Goal: Task Accomplishment & Management: Manage account settings

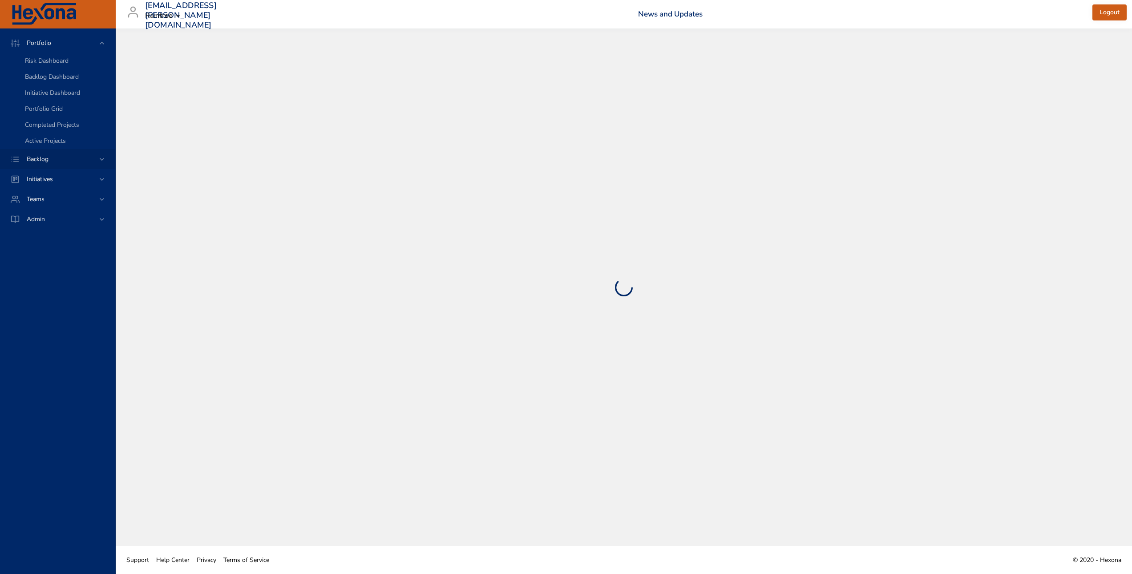
click at [78, 161] on div "Backlog" at bounding box center [59, 158] width 78 height 9
click at [93, 77] on div "Backlog Details" at bounding box center [66, 81] width 83 height 9
click at [100, 158] on icon at bounding box center [102, 159] width 4 height 3
click at [84, 81] on div "Backlog Details" at bounding box center [66, 81] width 83 height 9
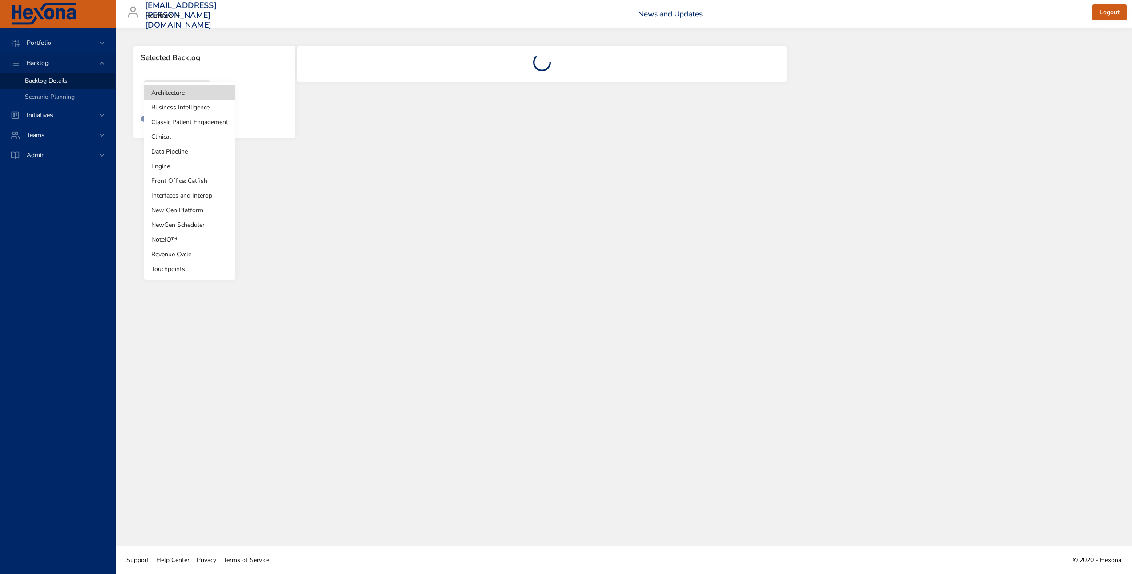
click at [203, 93] on body "Portfolio Backlog Backlog Details Scenario Planning Initiatives Teams Admin lau…" at bounding box center [566, 287] width 1132 height 574
click at [181, 265] on li "Touchpoints" at bounding box center [189, 269] width 91 height 15
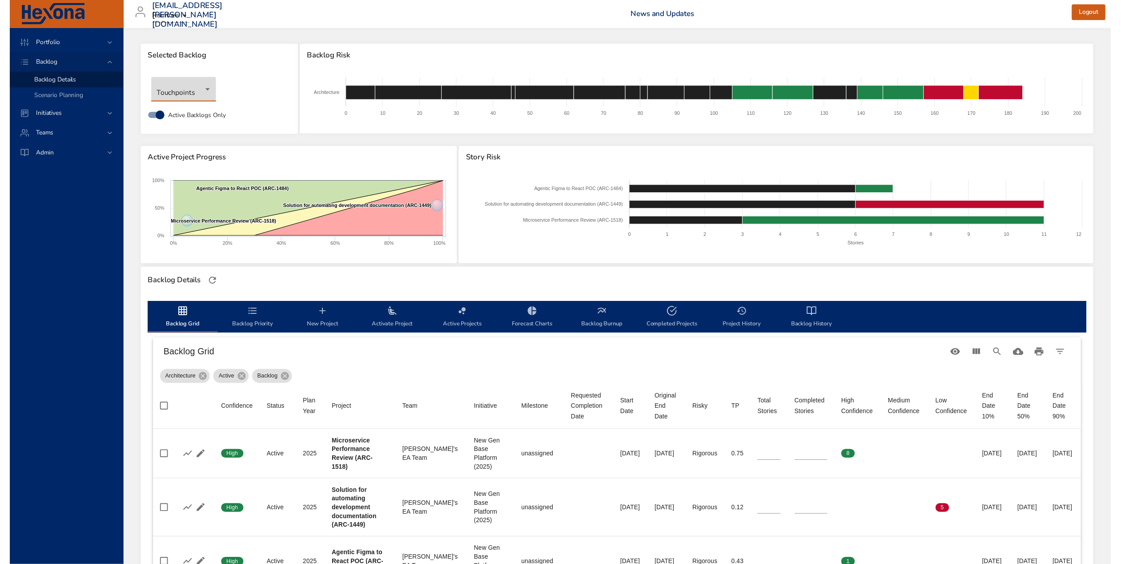
scroll to position [3, 0]
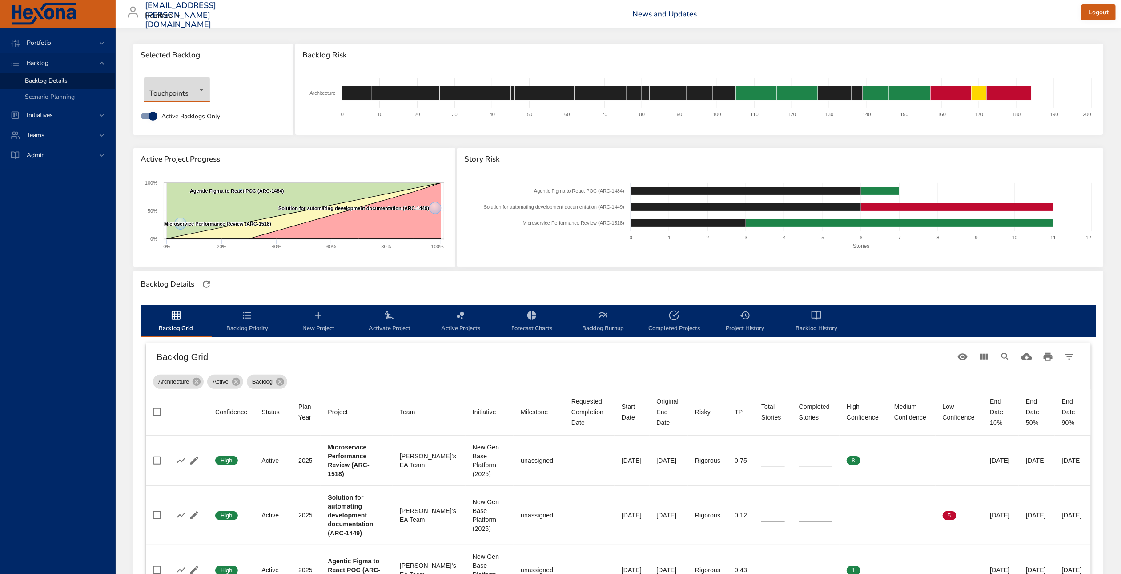
type input "**"
type input "*"
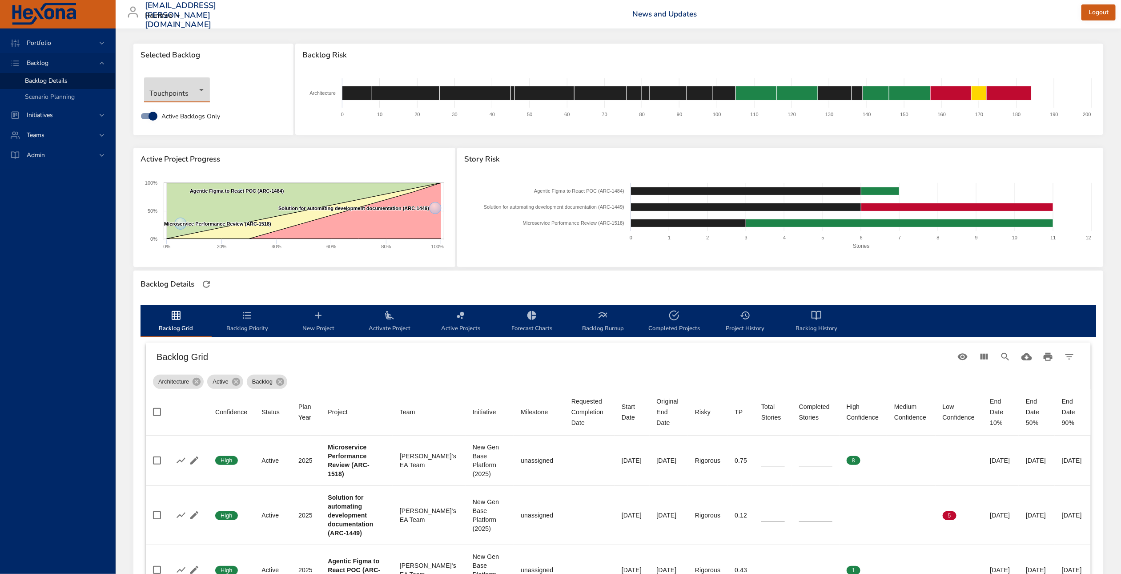
type input "*"
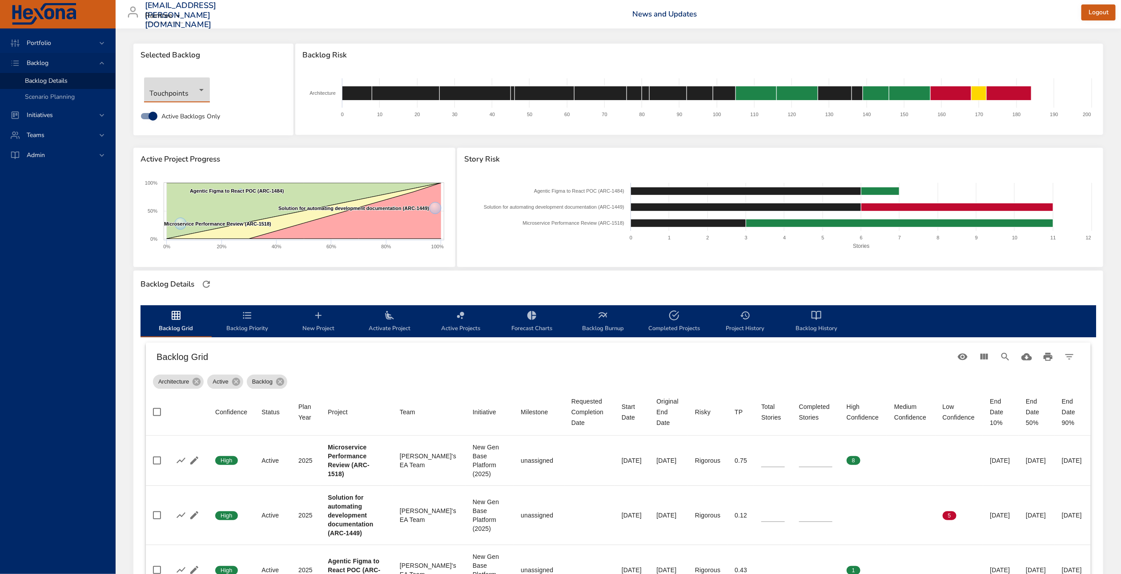
type input "*"
type input "**"
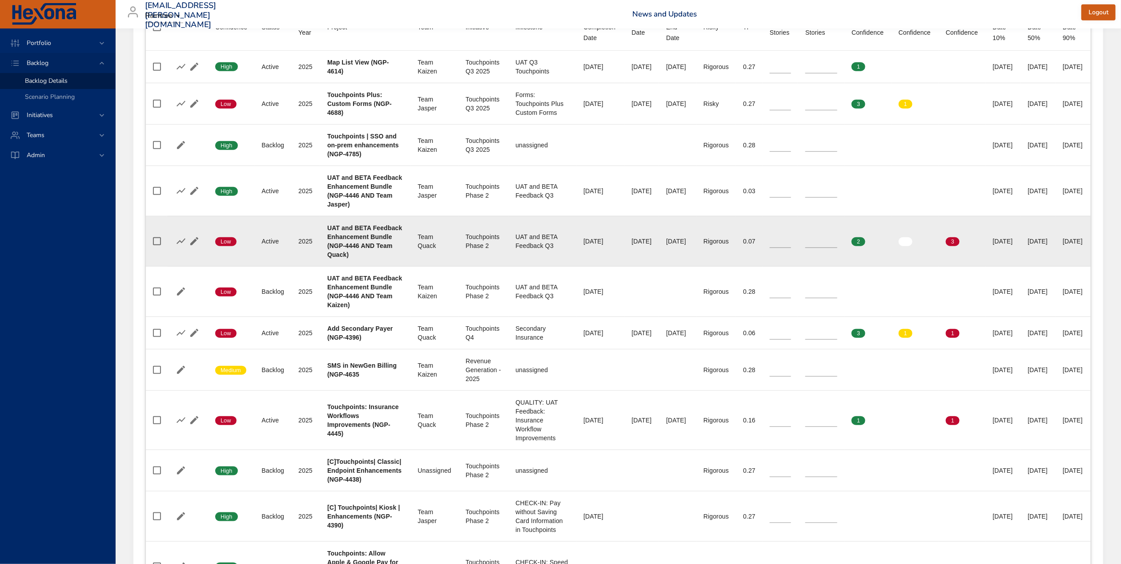
scroll to position [385, 0]
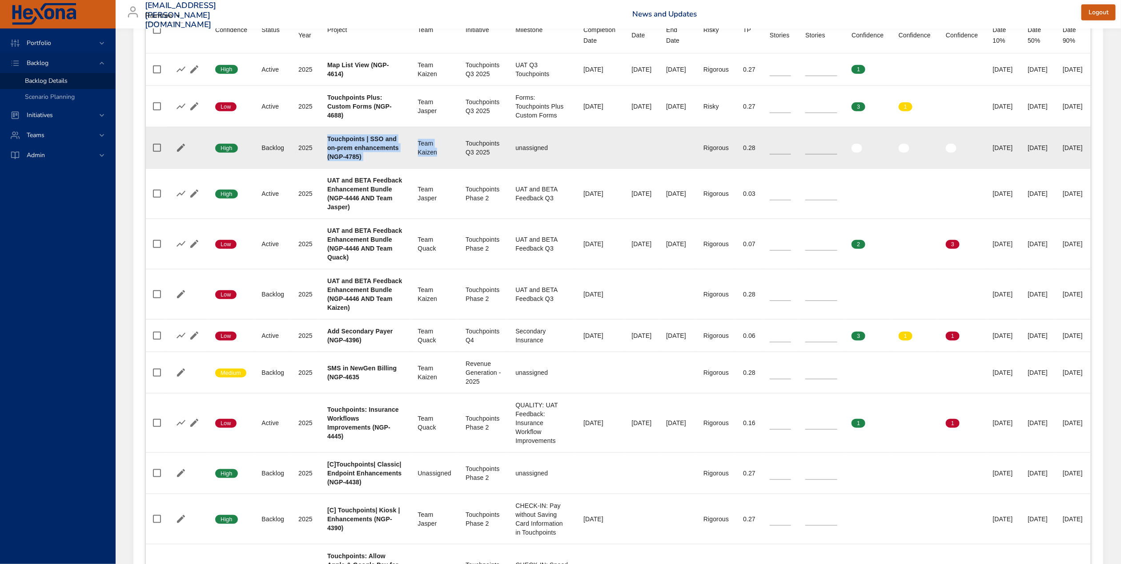
drag, startPoint x: 324, startPoint y: 138, endPoint x: 428, endPoint y: 163, distance: 107.5
click at [428, 163] on tr "Confidence High Status Backlog Plan Year 2025 Project Touchpoints | SSO and on-…" at bounding box center [618, 147] width 945 height 41
click at [428, 163] on td "Team Team Kaizen" at bounding box center [435, 147] width 48 height 41
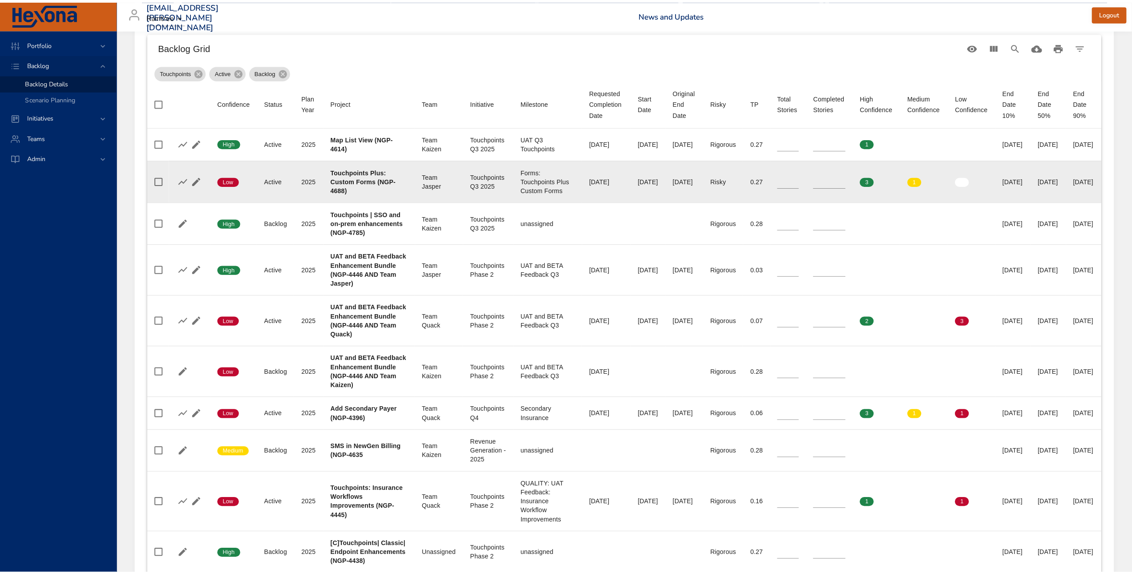
scroll to position [294, 0]
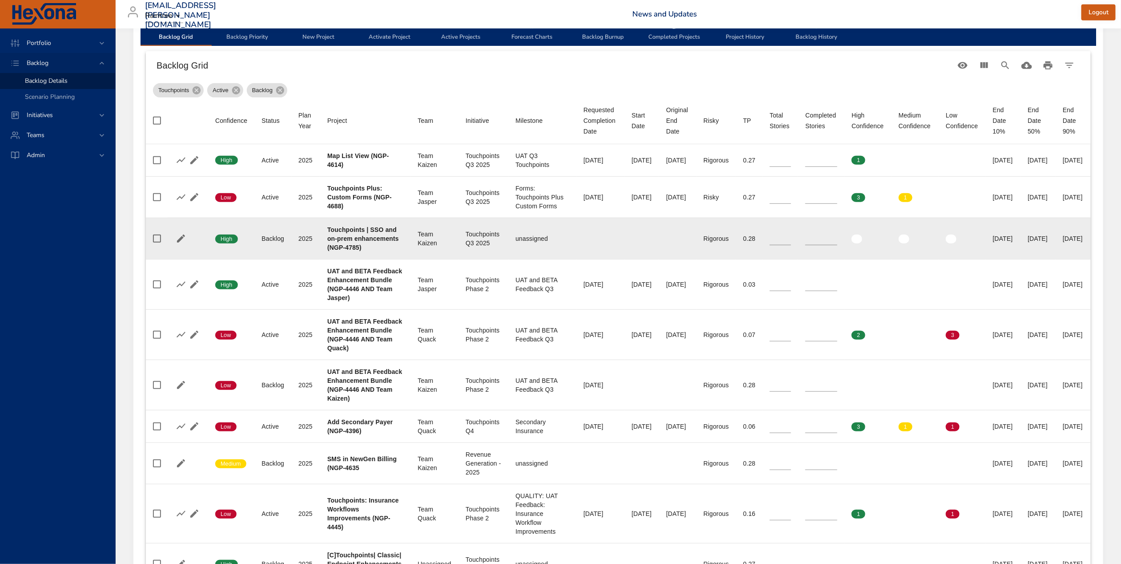
click at [627, 244] on td "Start Date" at bounding box center [642, 238] width 35 height 41
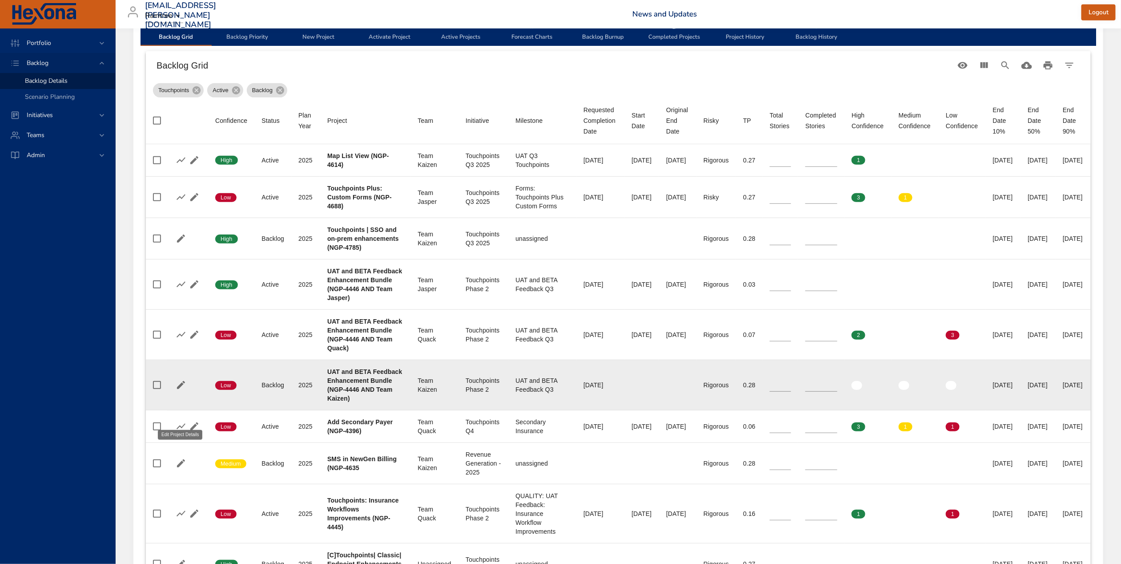
click at [179, 390] on icon "button" at bounding box center [181, 384] width 11 height 11
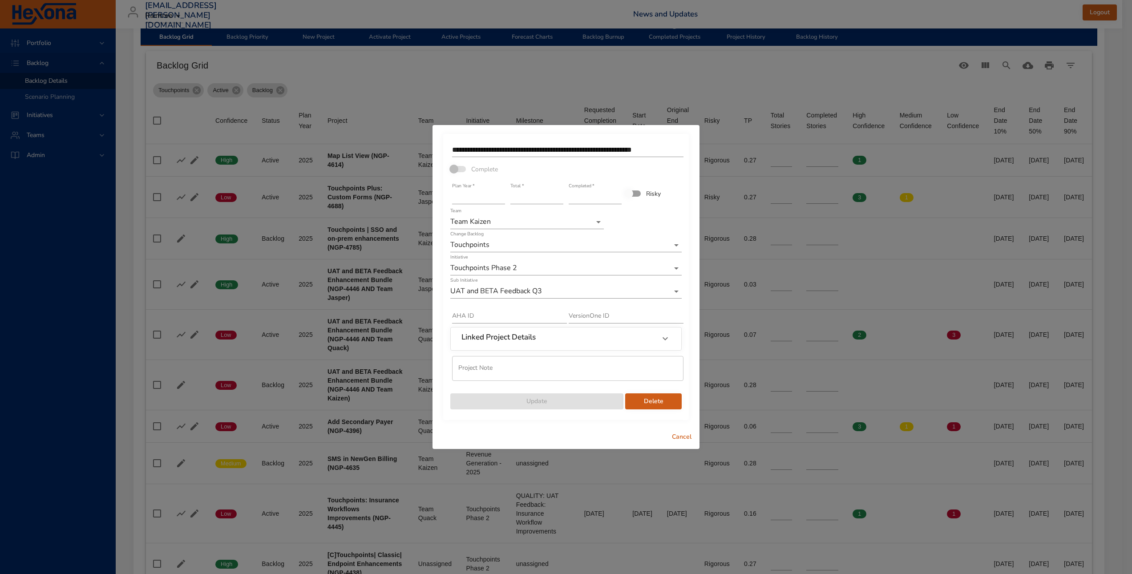
click at [666, 399] on span "Delete" at bounding box center [653, 401] width 42 height 11
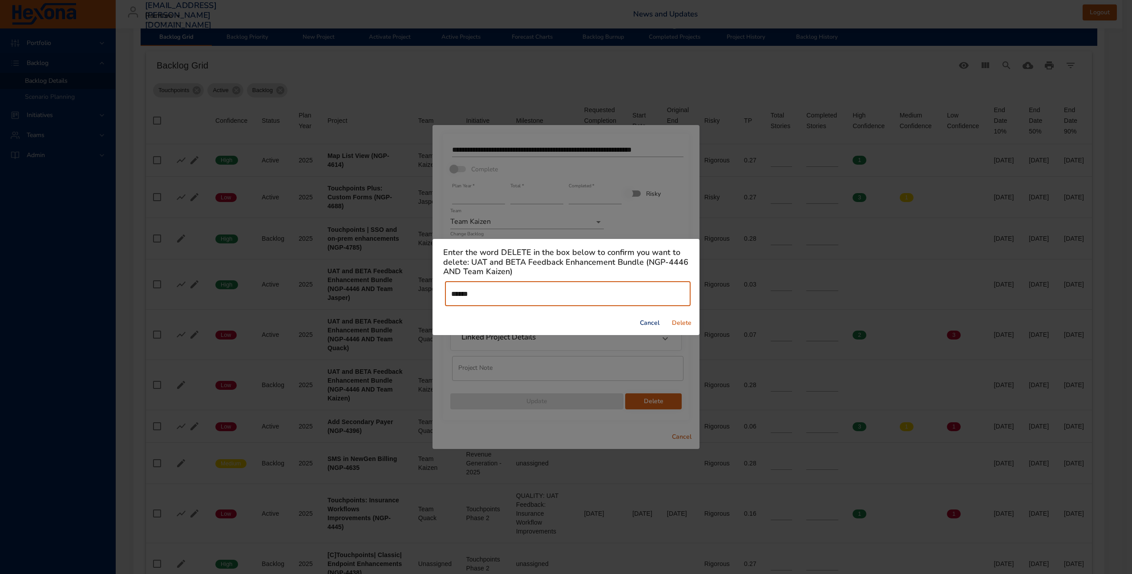
type input "******"
click at [685, 321] on span "Delete" at bounding box center [681, 323] width 21 height 11
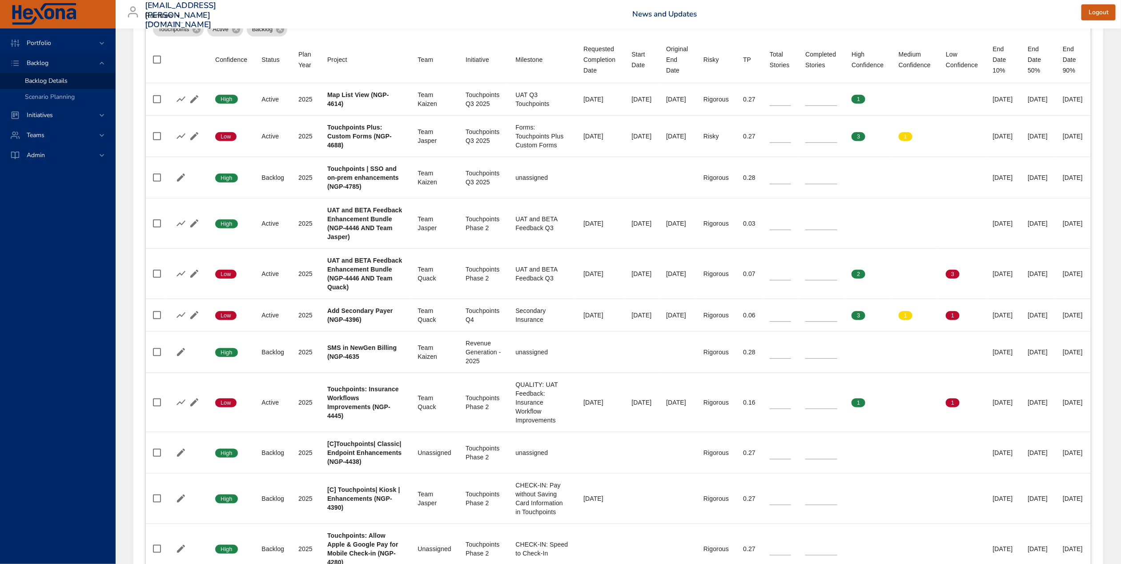
scroll to position [355, 0]
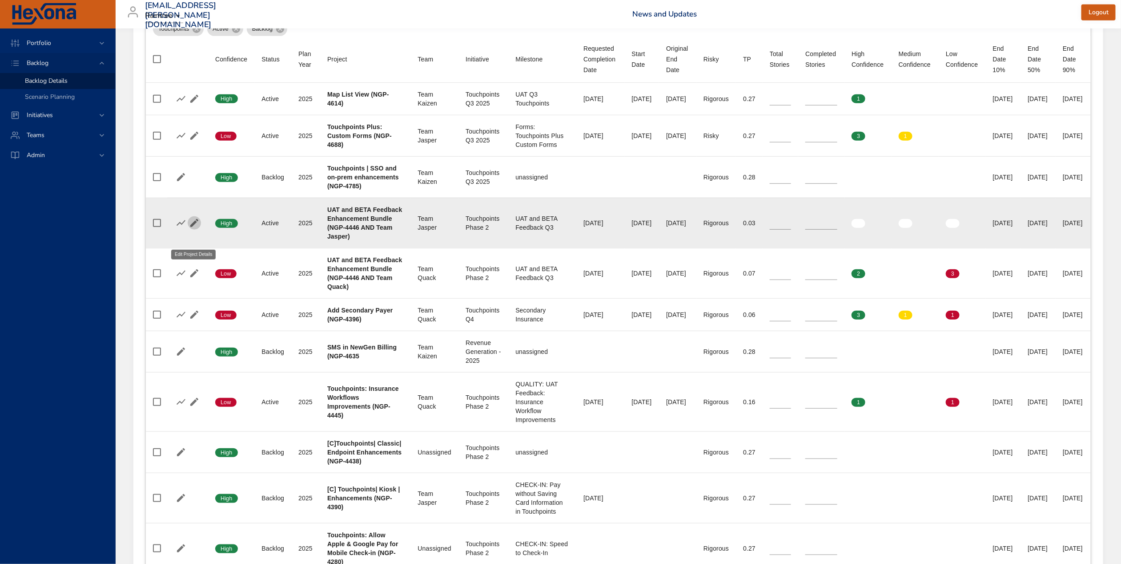
click at [195, 227] on icon "button" at bounding box center [194, 223] width 8 height 8
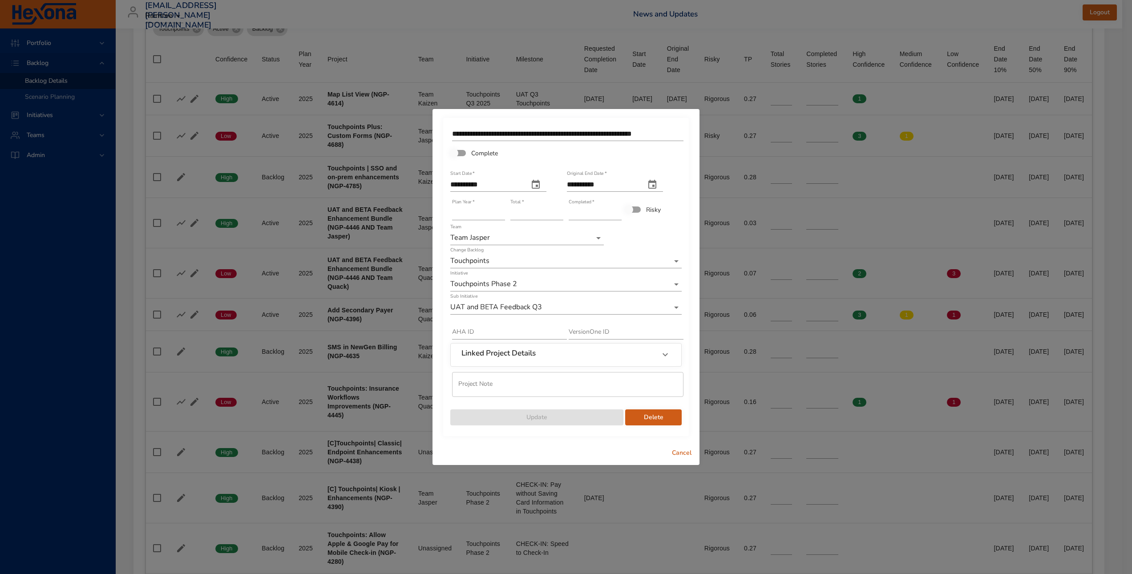
click at [479, 158] on label "Complete" at bounding box center [471, 153] width 52 height 17
click at [686, 450] on span "Cancel" at bounding box center [681, 453] width 21 height 11
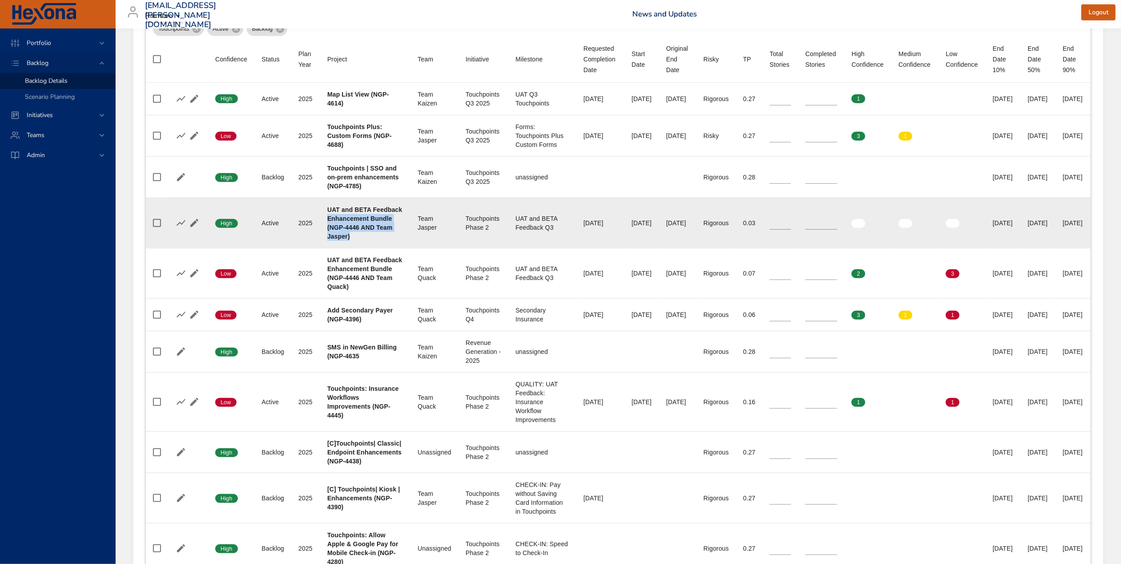
drag, startPoint x: 354, startPoint y: 251, endPoint x: 321, endPoint y: 233, distance: 37.8
click at [321, 233] on td "Project UAT and BETA Feedback Enhancement Bundle (NGP-4446 AND Team Jasper)" at bounding box center [365, 223] width 91 height 50
click at [428, 232] on div "Team Jasper" at bounding box center [435, 223] width 34 height 18
click at [197, 227] on icon "button" at bounding box center [194, 223] width 8 height 8
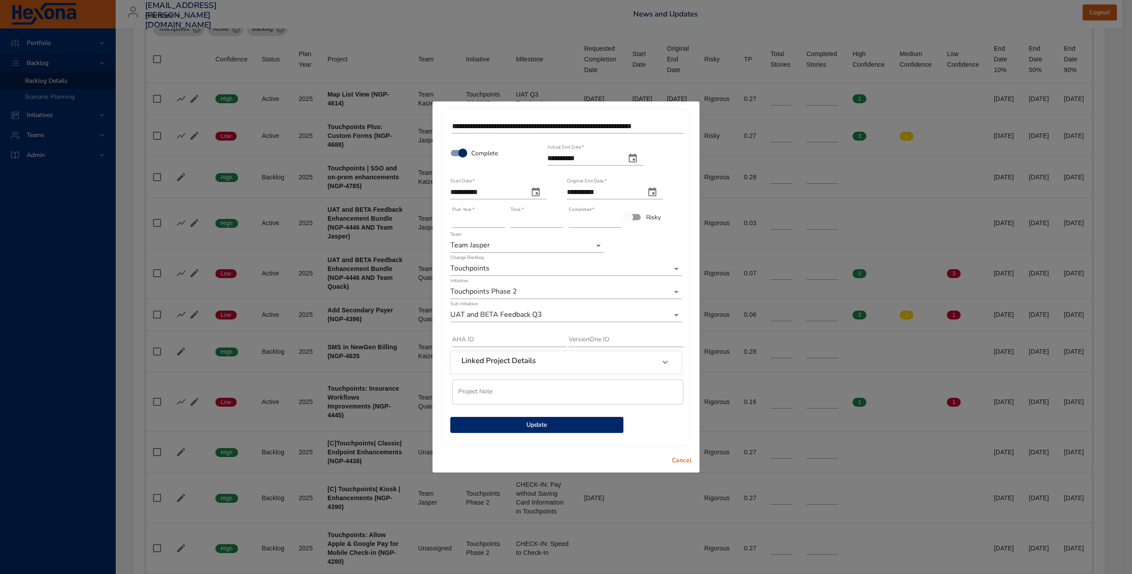
click at [555, 427] on span "Update" at bounding box center [536, 424] width 159 height 11
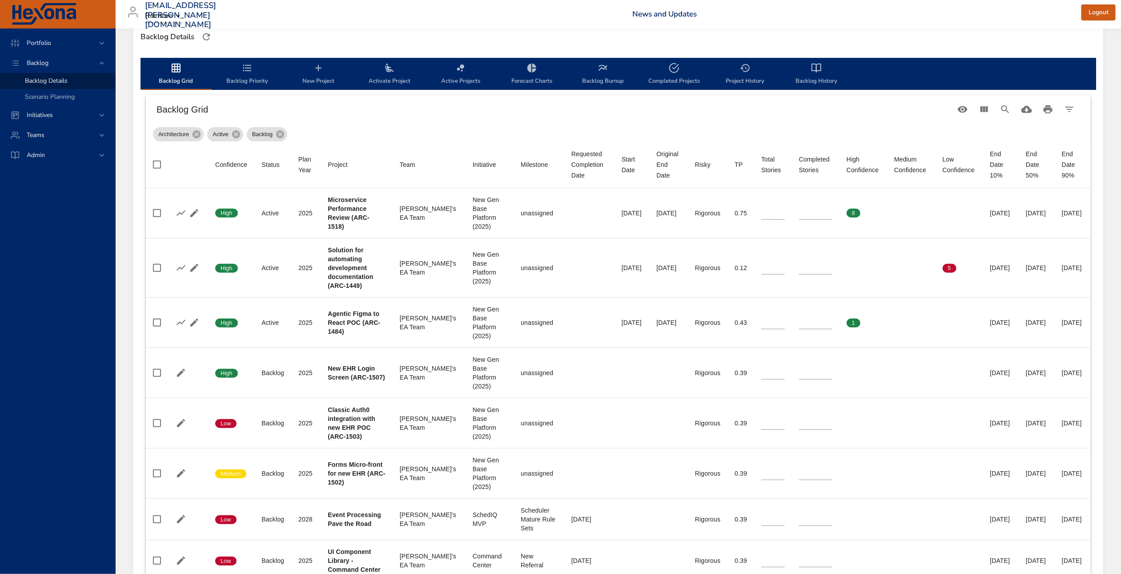
scroll to position [345, 0]
